Goal: Task Accomplishment & Management: Complete application form

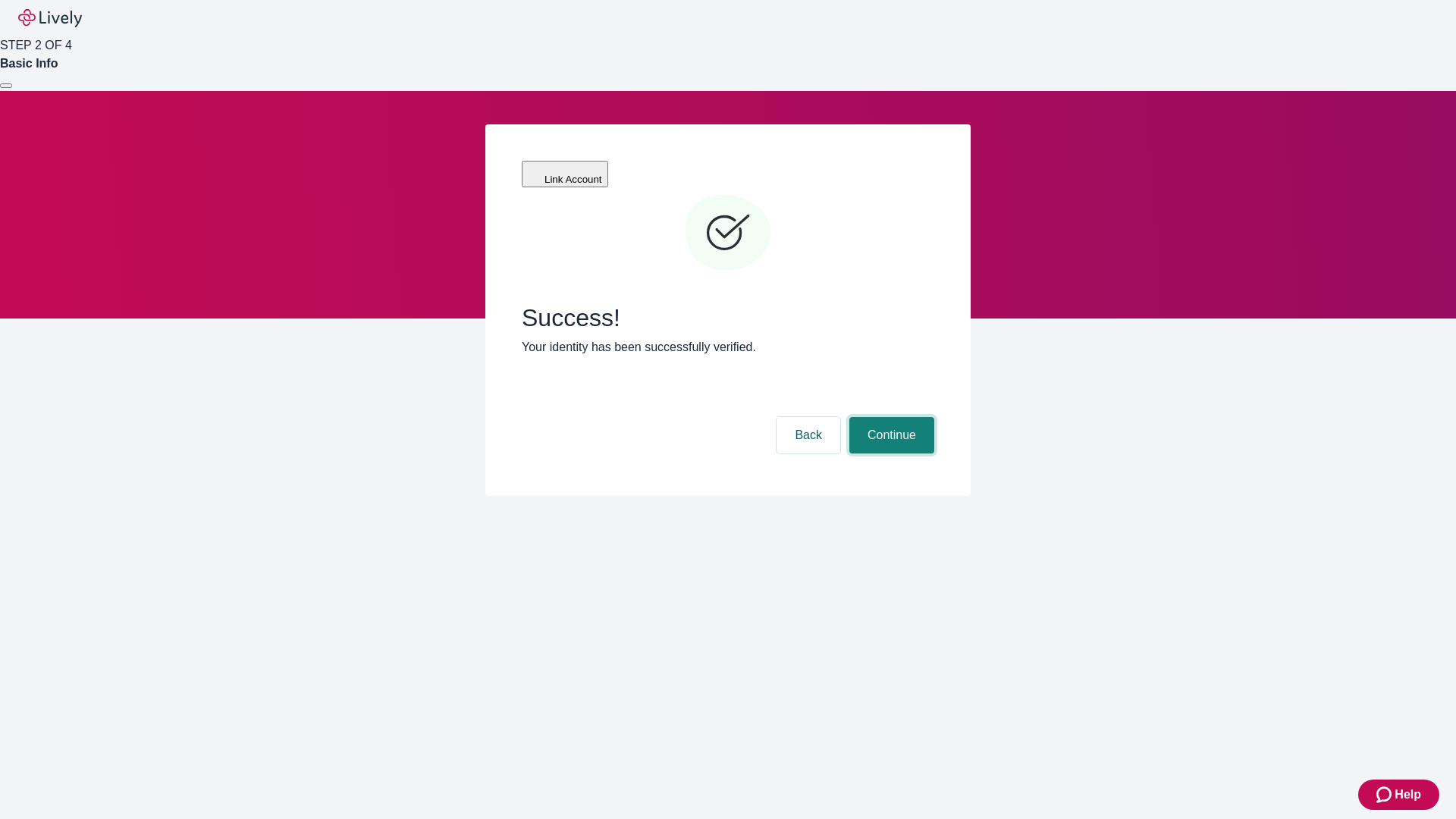
click at [889, 417] on button "Continue" at bounding box center [892, 435] width 85 height 36
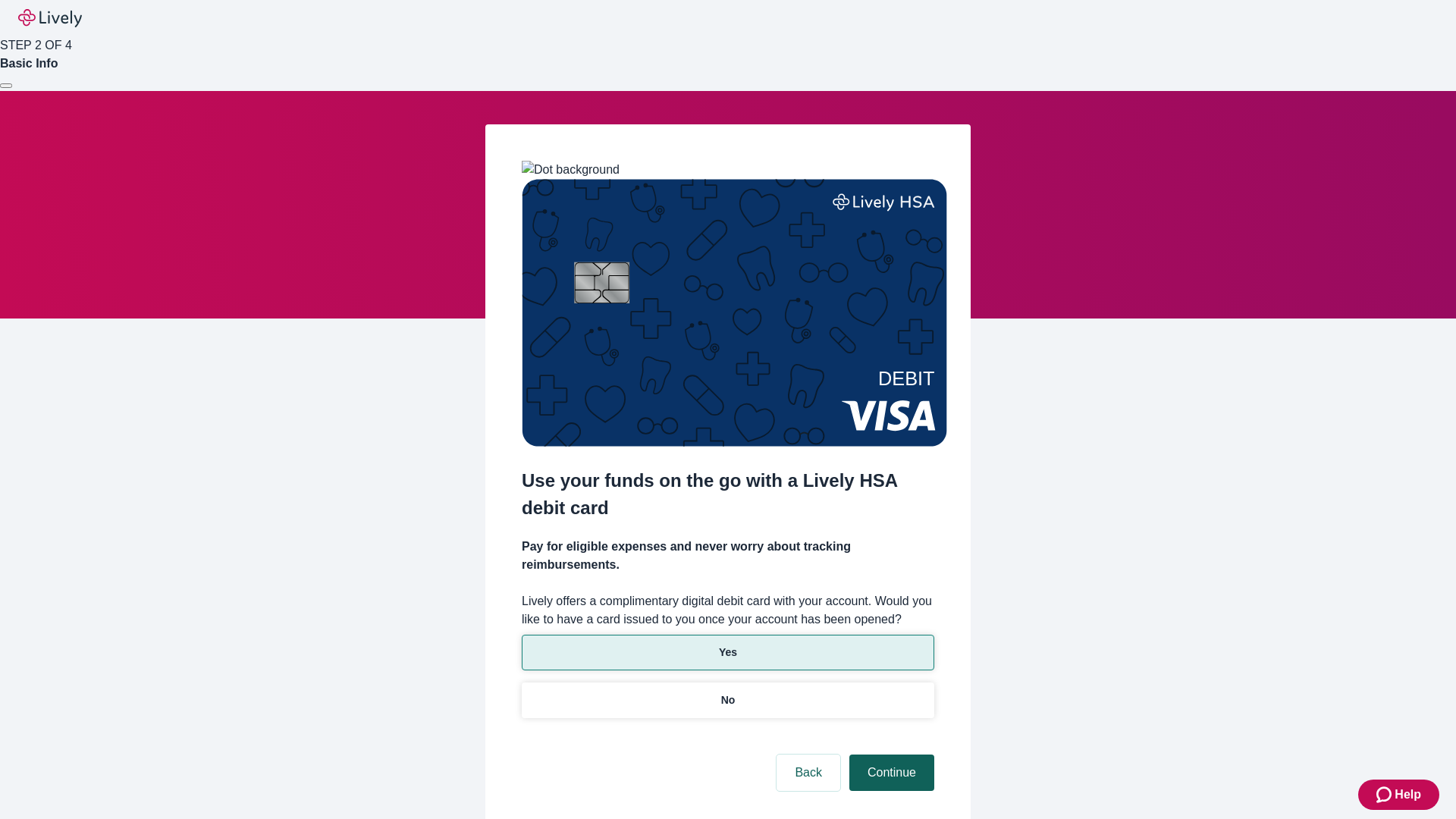
click at [727, 692] on p "No" at bounding box center [728, 700] width 14 height 16
click at [889, 755] on button "Continue" at bounding box center [892, 773] width 85 height 36
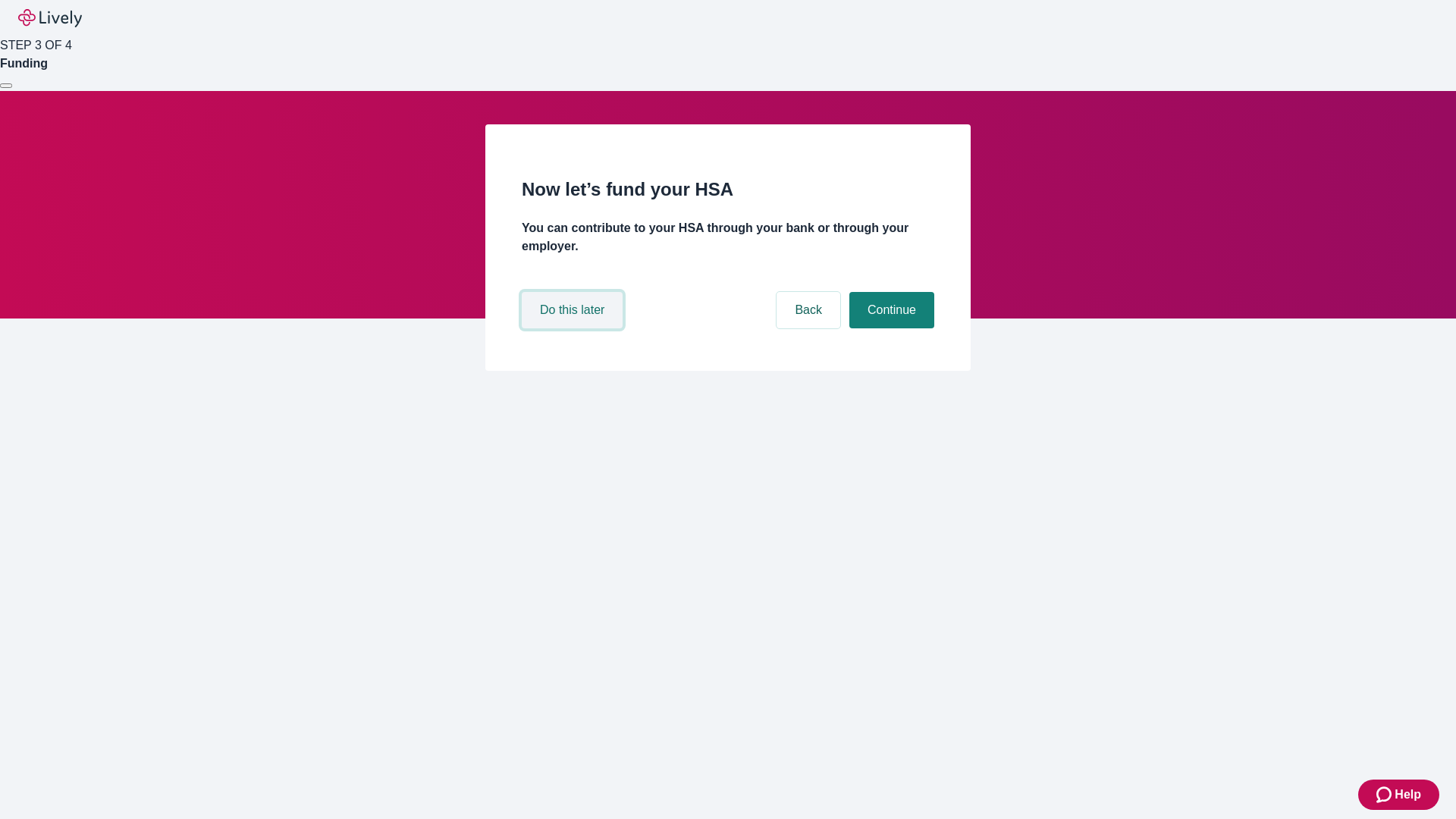
click at [574, 328] on button "Do this later" at bounding box center [571, 310] width 101 height 36
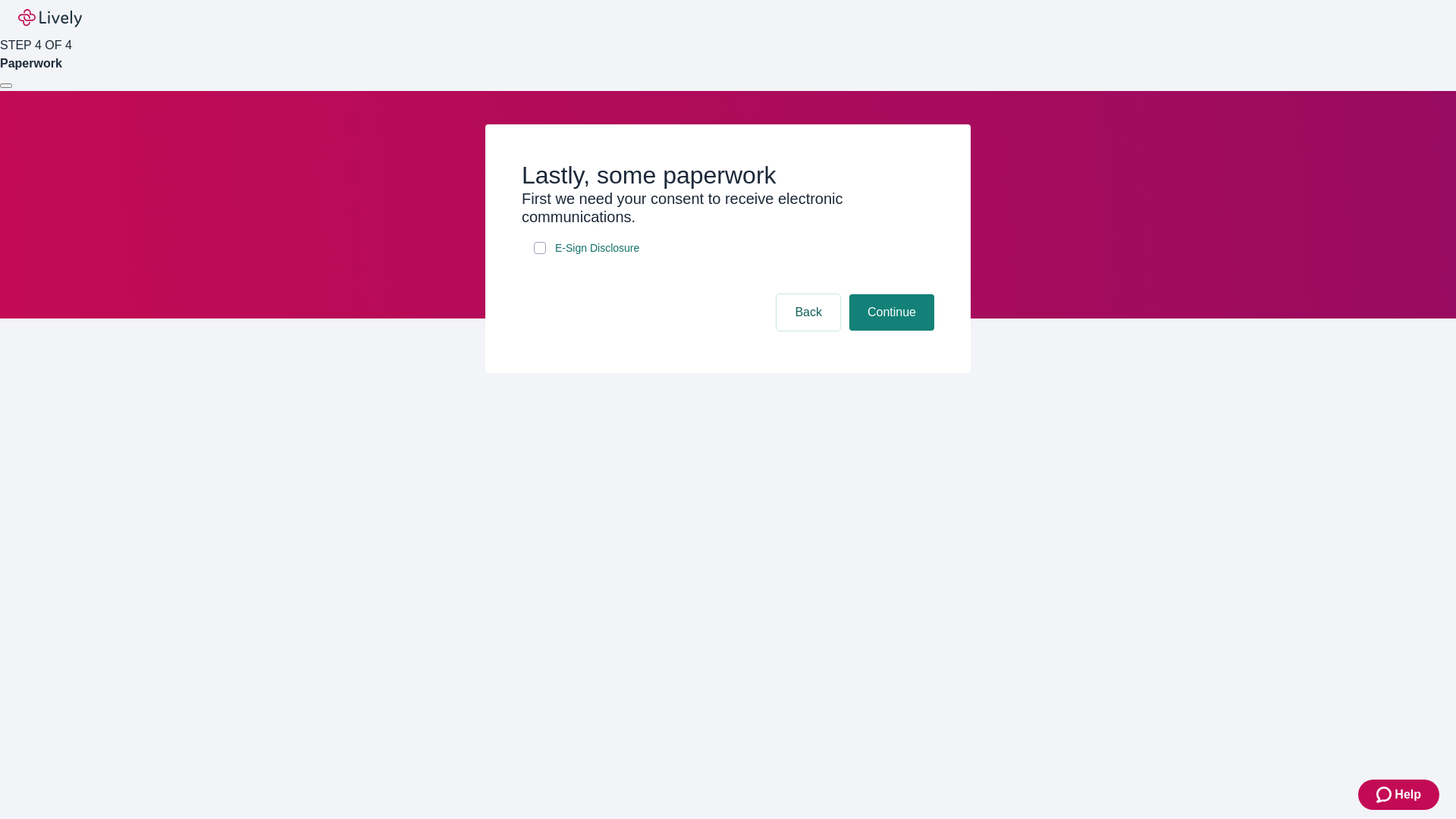
click at [540, 254] on input "E-Sign Disclosure" at bounding box center [539, 247] width 12 height 12
checkbox input "true"
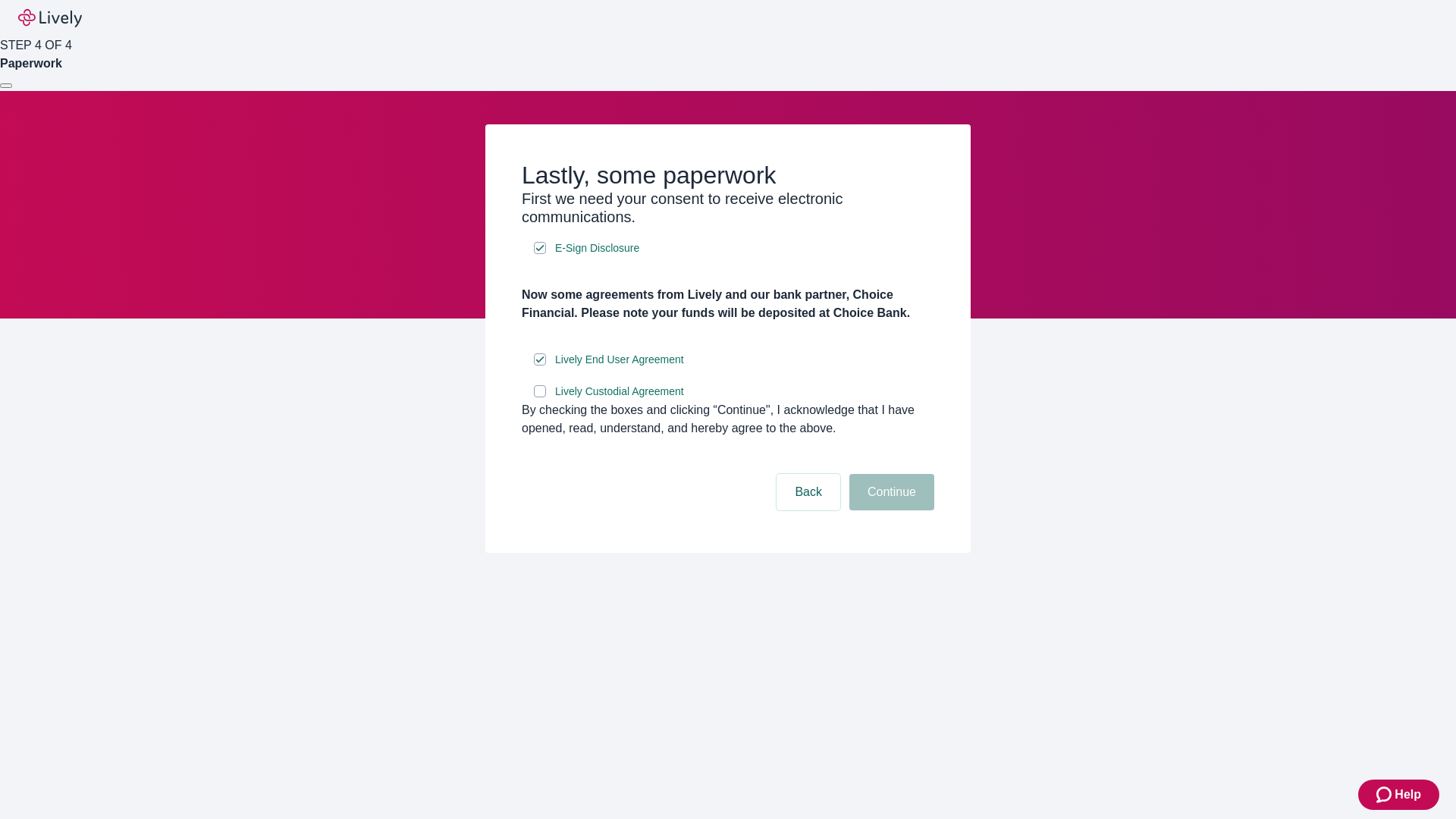
click at [540, 398] on input "Lively Custodial Agreement" at bounding box center [539, 391] width 12 height 12
checkbox input "true"
click at [889, 511] on button "Continue" at bounding box center [892, 492] width 85 height 36
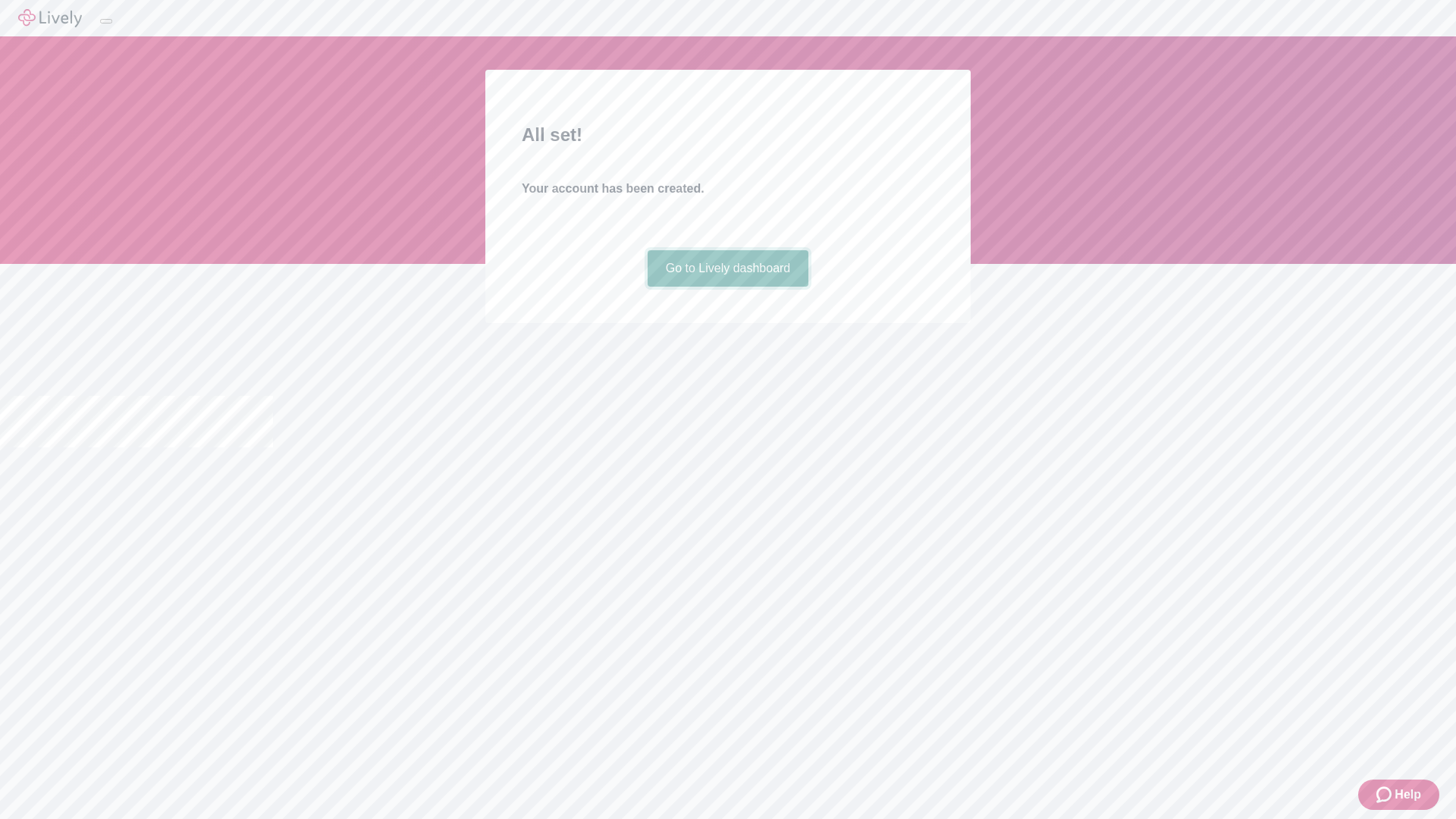
click at [727, 287] on link "Go to Lively dashboard" at bounding box center [728, 269] width 161 height 36
